Goal: Check status: Check status

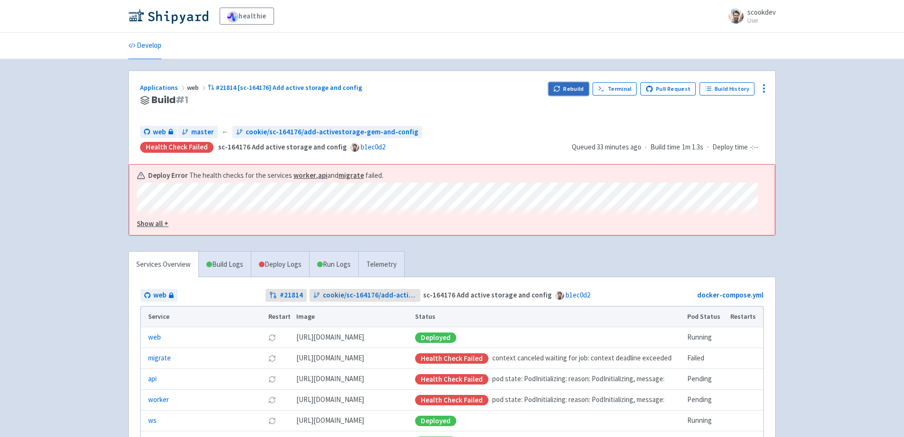
click at [572, 89] on button "Rebuild" at bounding box center [569, 88] width 41 height 13
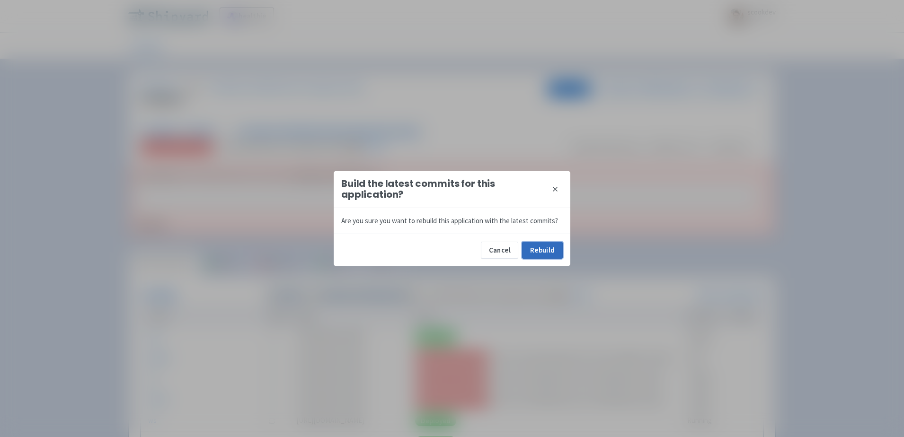
click at [538, 247] on button "Rebuild" at bounding box center [542, 250] width 41 height 17
